Goal: Task Accomplishment & Management: Complete application form

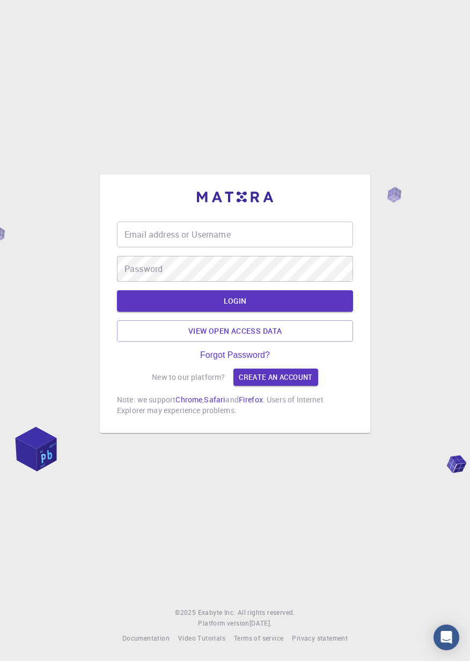
click at [310, 247] on input "Email address or Username" at bounding box center [235, 234] width 236 height 26
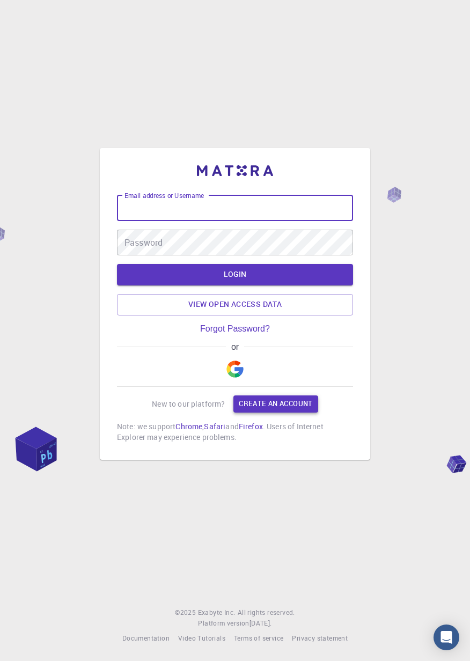
click at [294, 412] on link "Create an account" at bounding box center [275, 403] width 84 height 17
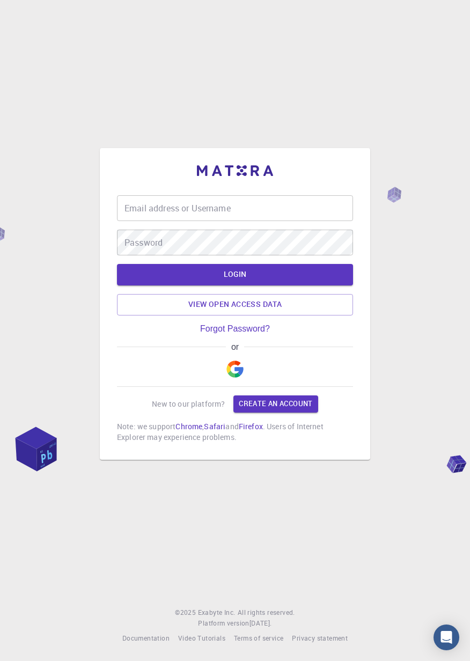
click at [238, 378] on img "button" at bounding box center [234, 368] width 17 height 17
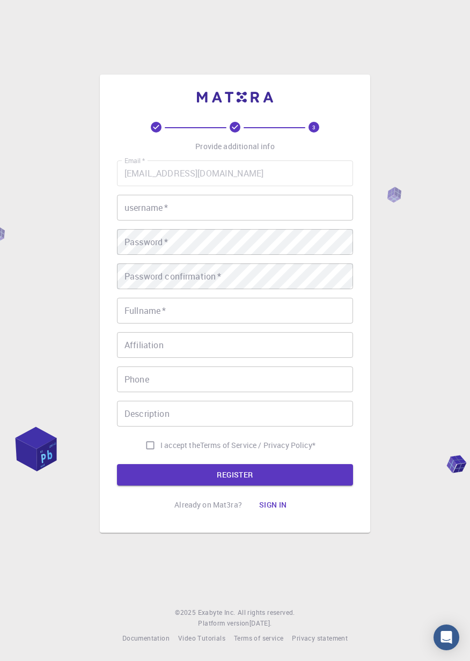
click at [308, 220] on input "username   *" at bounding box center [235, 208] width 236 height 26
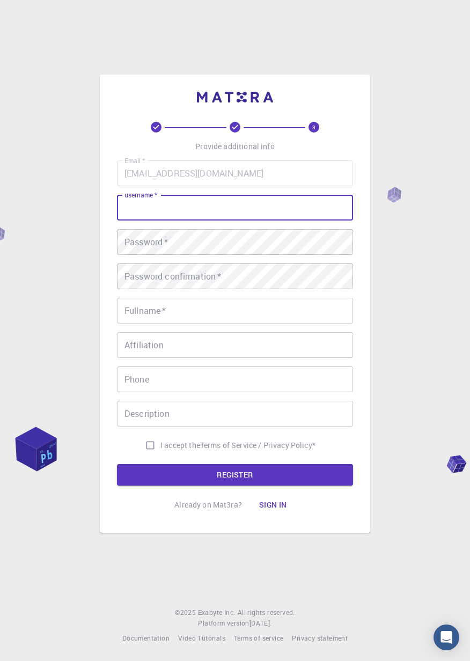
click at [294, 220] on input "username   *" at bounding box center [235, 208] width 236 height 26
type input "Jf"
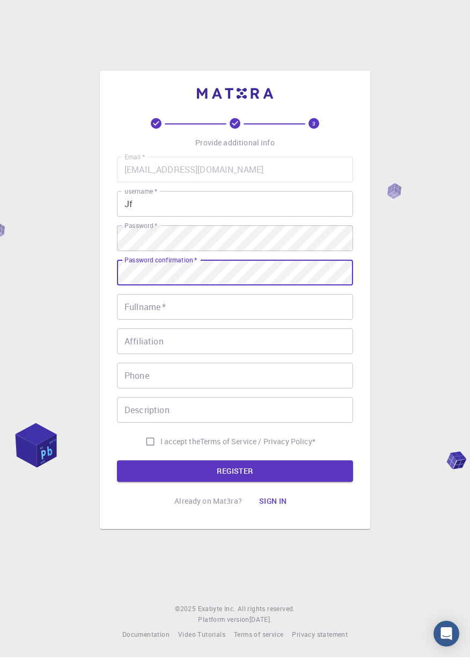
click at [286, 323] on input "Fullname   *" at bounding box center [235, 311] width 236 height 26
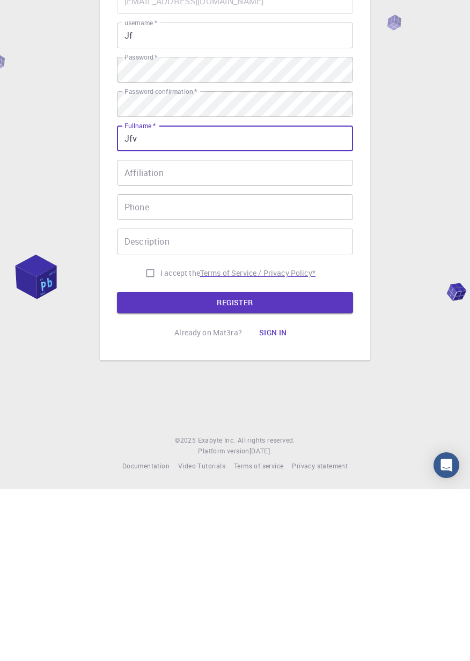
type input "Jfv"
click at [302, 450] on p "Terms of Service / Privacy Policy *" at bounding box center [257, 445] width 115 height 11
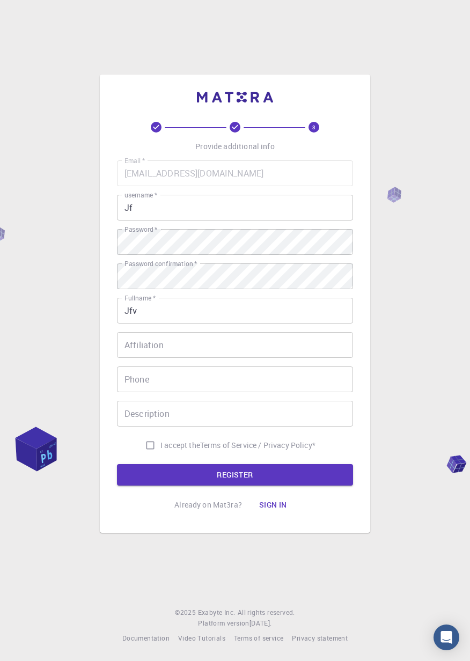
click at [144, 455] on input "I accept the Terms of Service / Privacy Policy *" at bounding box center [150, 445] width 20 height 20
checkbox input "true"
click at [237, 485] on button "REGISTER" at bounding box center [235, 474] width 236 height 21
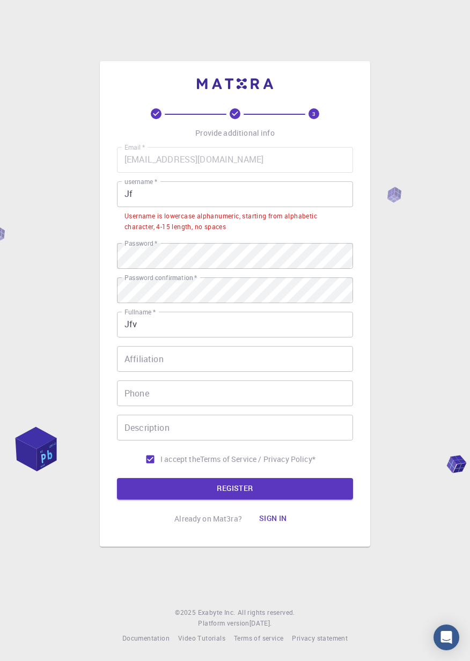
click at [288, 207] on input "Jf" at bounding box center [235, 194] width 236 height 26
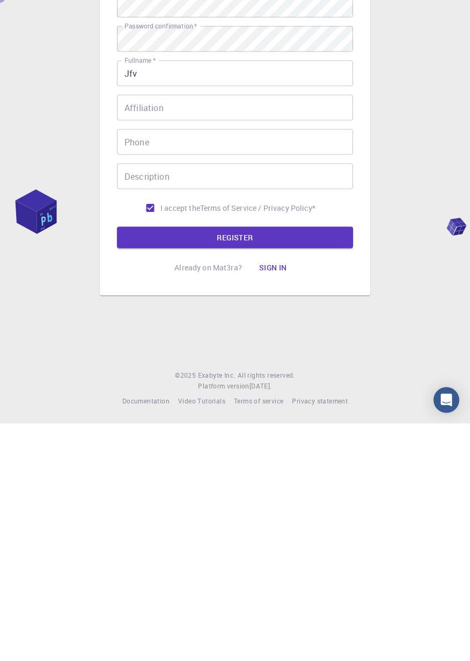
click at [256, 466] on button "REGISTER" at bounding box center [235, 474] width 236 height 21
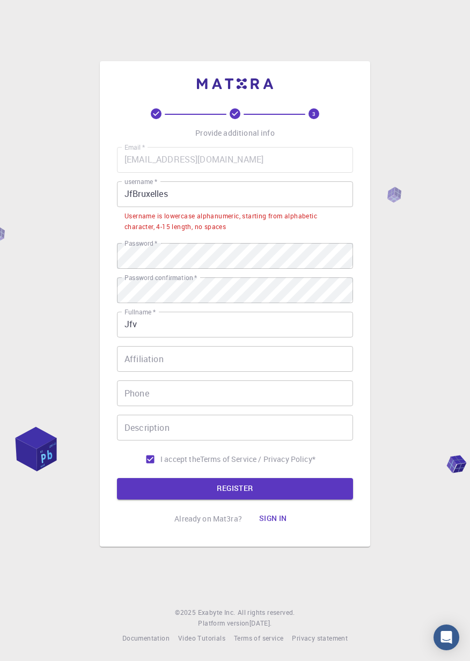
click at [139, 206] on input "JfBruxelles" at bounding box center [235, 194] width 236 height 26
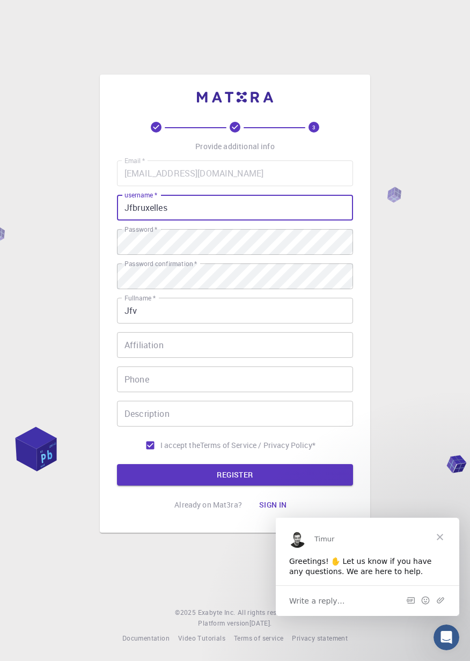
scroll to position [0, 0]
click at [132, 208] on input "Jfbruxelles" at bounding box center [235, 208] width 236 height 26
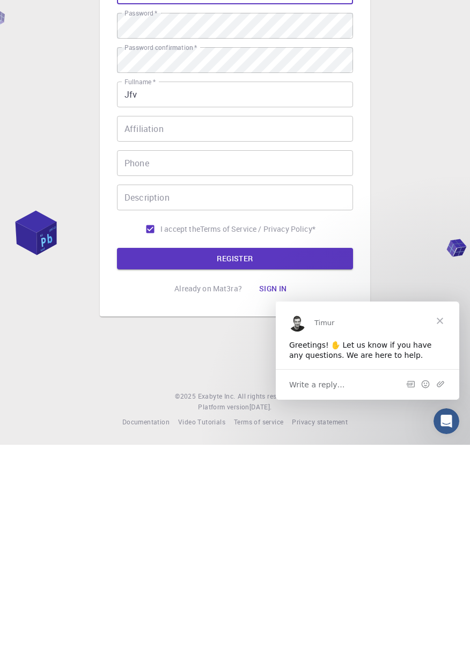
type input "jfbruxelles"
click at [295, 469] on button "REGISTER" at bounding box center [235, 474] width 236 height 21
